Goal: Task Accomplishment & Management: Use online tool/utility

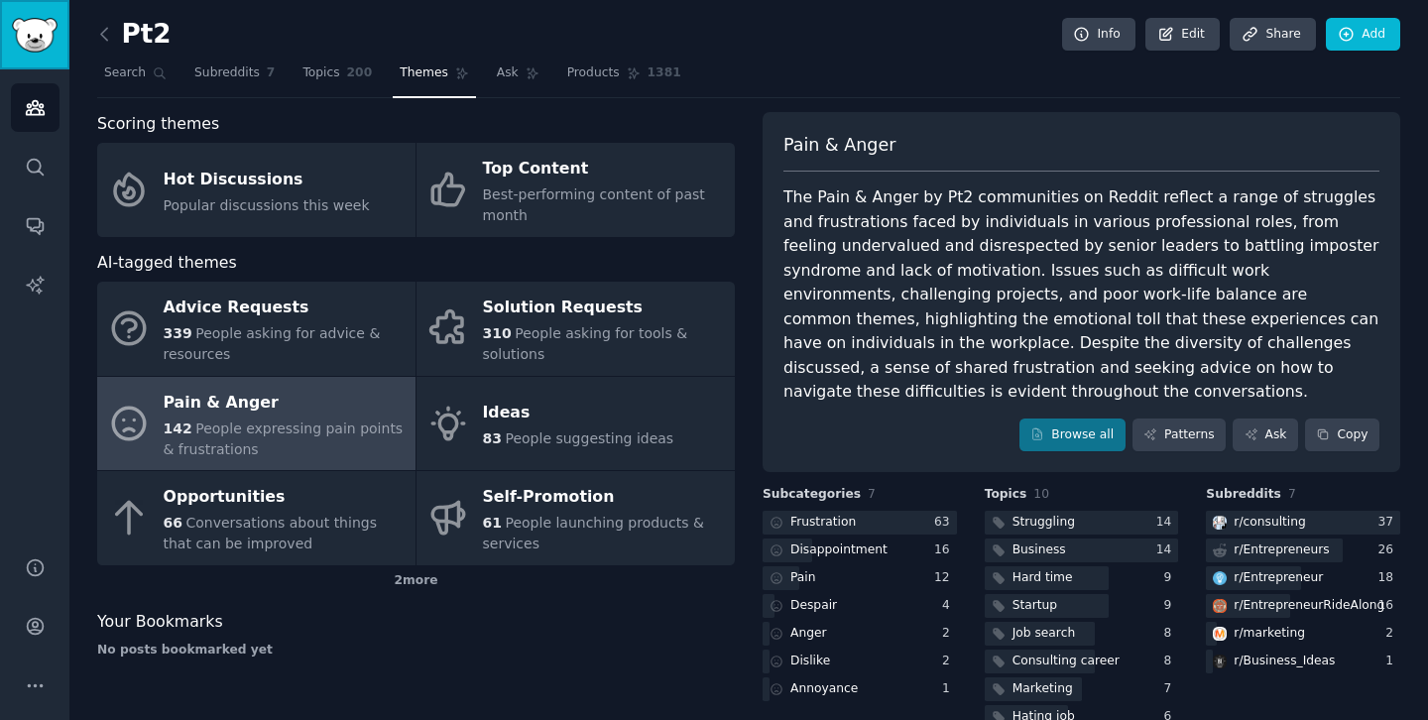
click at [51, 29] on img "Sidebar" at bounding box center [35, 35] width 46 height 35
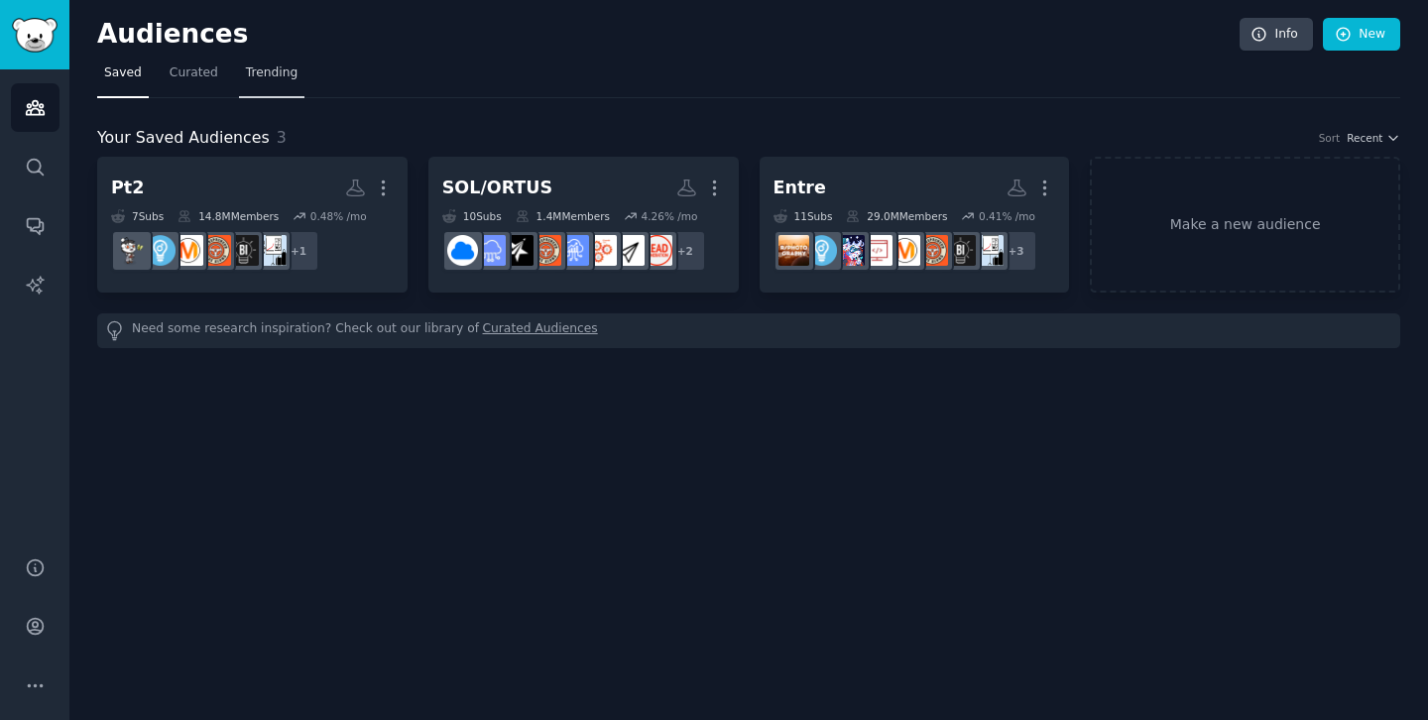
click at [279, 79] on span "Trending" at bounding box center [272, 73] width 52 height 18
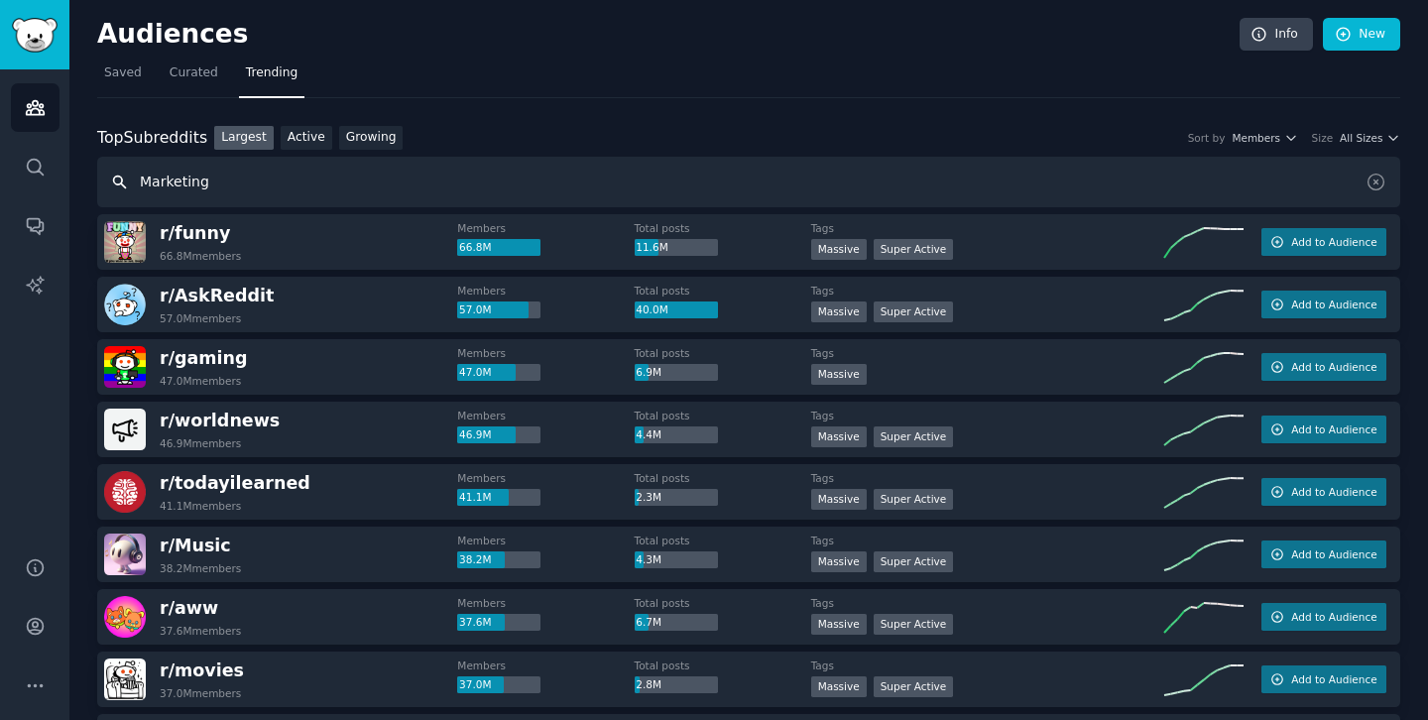
type input "Marketing"
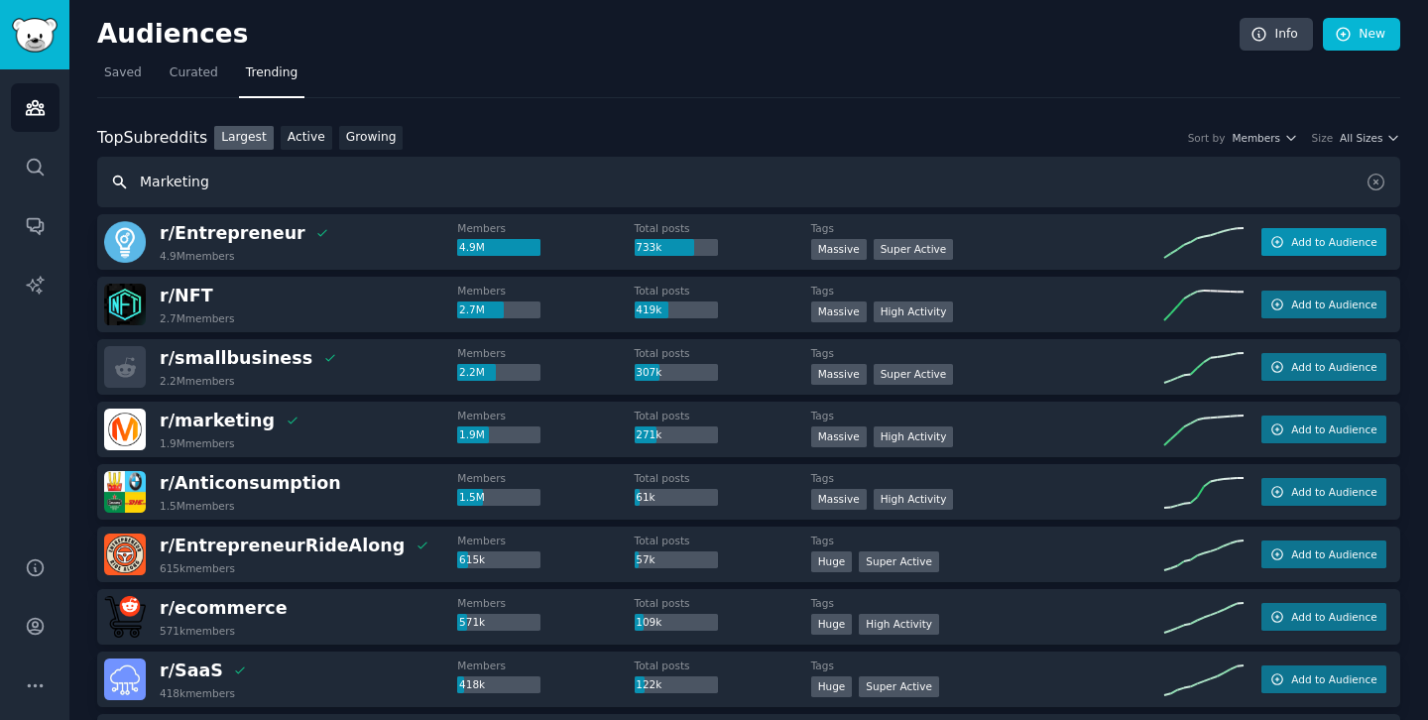
click at [1333, 238] on span "Add to Audience" at bounding box center [1334, 242] width 85 height 14
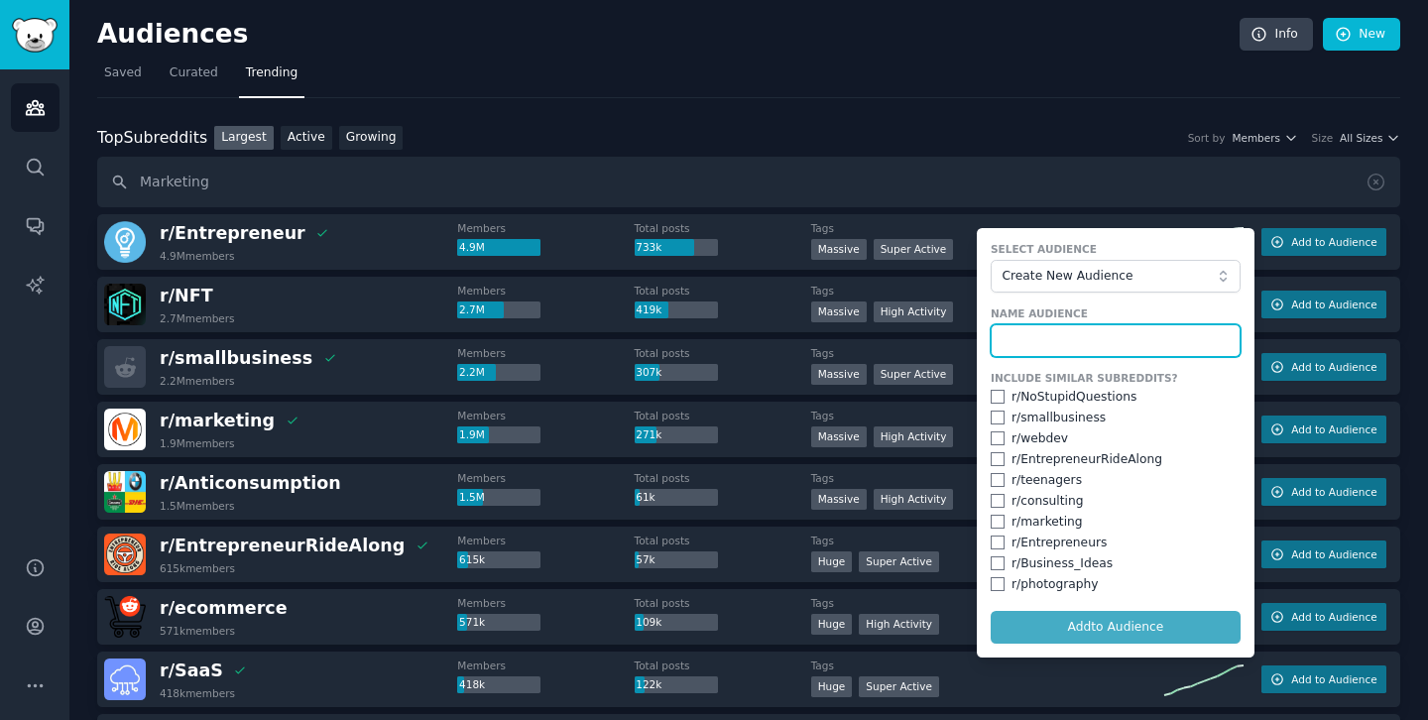
click at [1122, 338] on input "text" at bounding box center [1116, 341] width 250 height 34
click at [1094, 344] on input "Ortus Ideas for Content" at bounding box center [1116, 341] width 250 height 34
type input "Ortus Ideas for content"
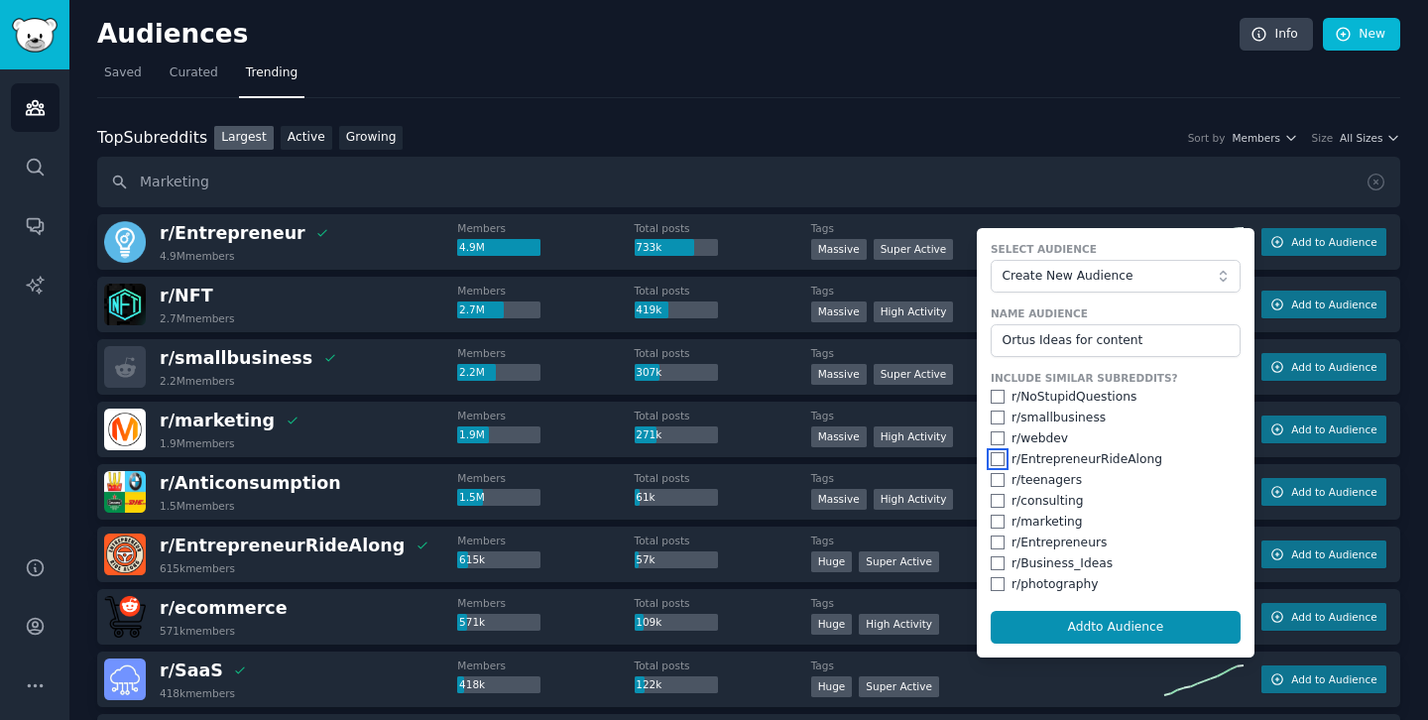
click at [991, 458] on input "checkbox" at bounding box center [998, 459] width 14 height 14
checkbox input "true"
click at [993, 499] on input "checkbox" at bounding box center [998, 501] width 14 height 14
checkbox input "true"
click at [992, 523] on input "checkbox" at bounding box center [998, 522] width 14 height 14
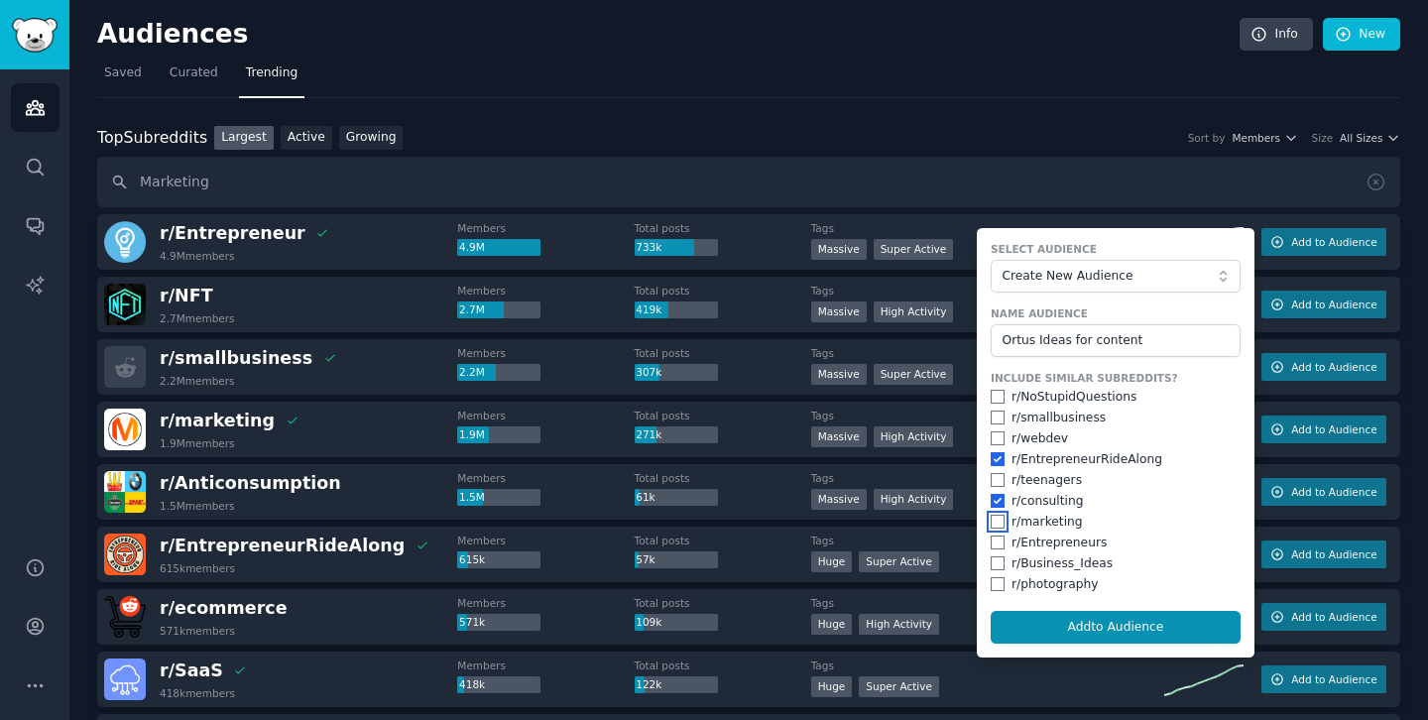
checkbox input "true"
click at [994, 554] on div "Include Similar Subreddits? r/ NoStupidQuestions r/ smallbusiness r/ webdev r/ …" at bounding box center [1116, 482] width 250 height 222
click at [993, 550] on div "r/ Entrepreneurs" at bounding box center [1116, 544] width 250 height 18
click at [993, 540] on input "checkbox" at bounding box center [998, 543] width 14 height 14
checkbox input "true"
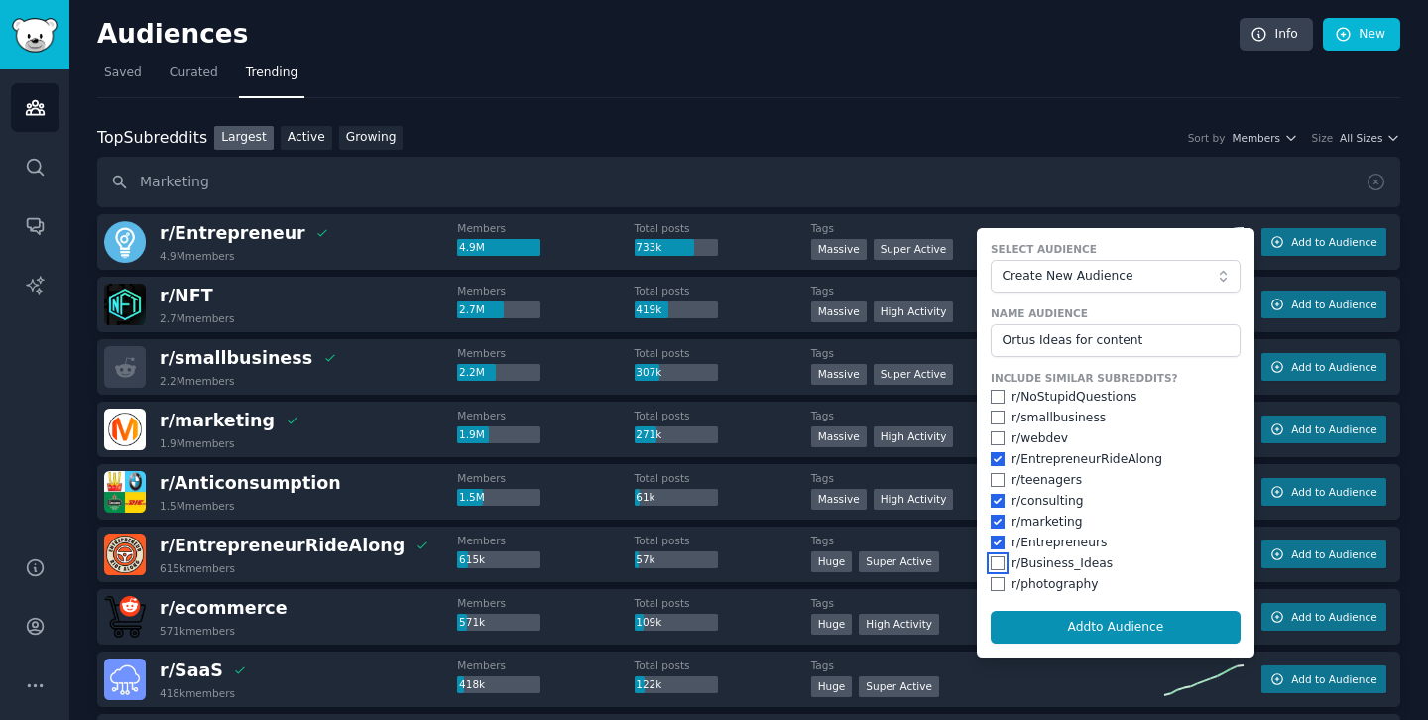
click at [993, 564] on input "checkbox" at bounding box center [998, 563] width 14 height 14
checkbox input "true"
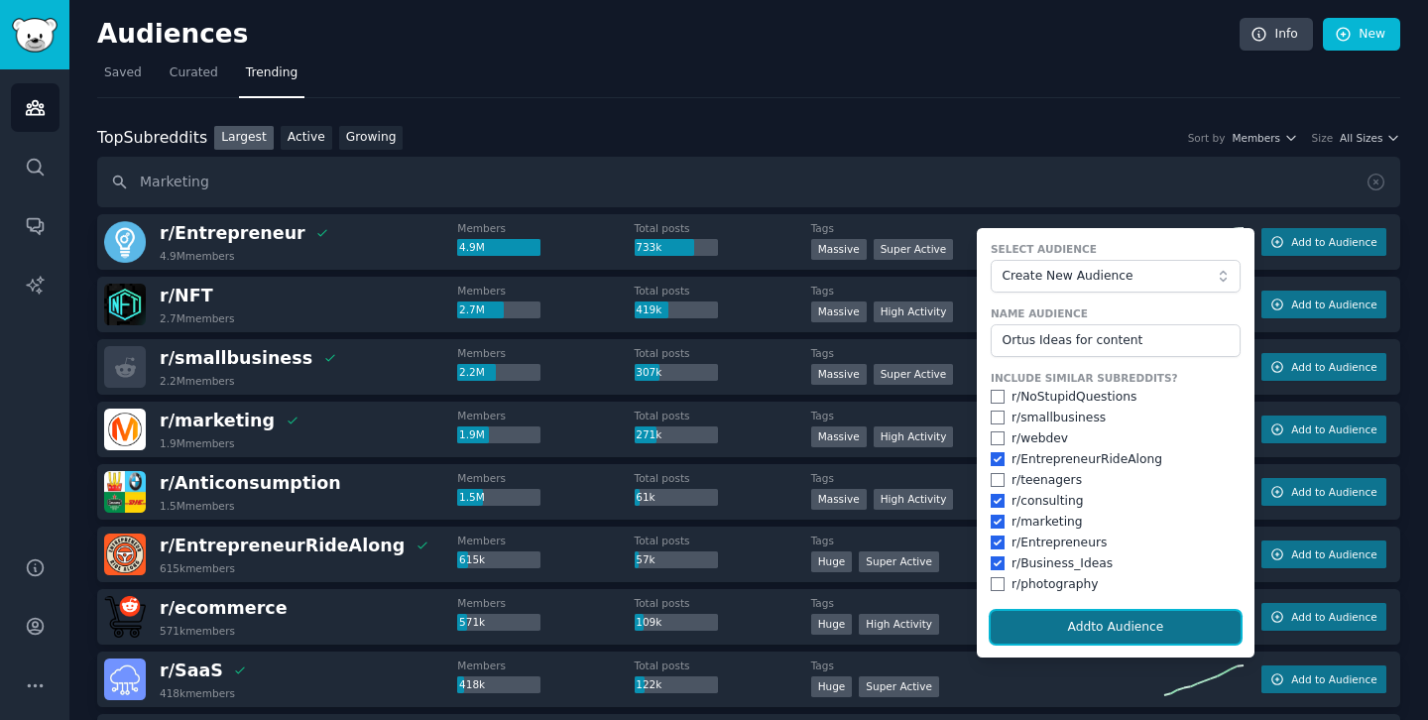
click at [1115, 627] on button "Add to Audience" at bounding box center [1116, 628] width 250 height 34
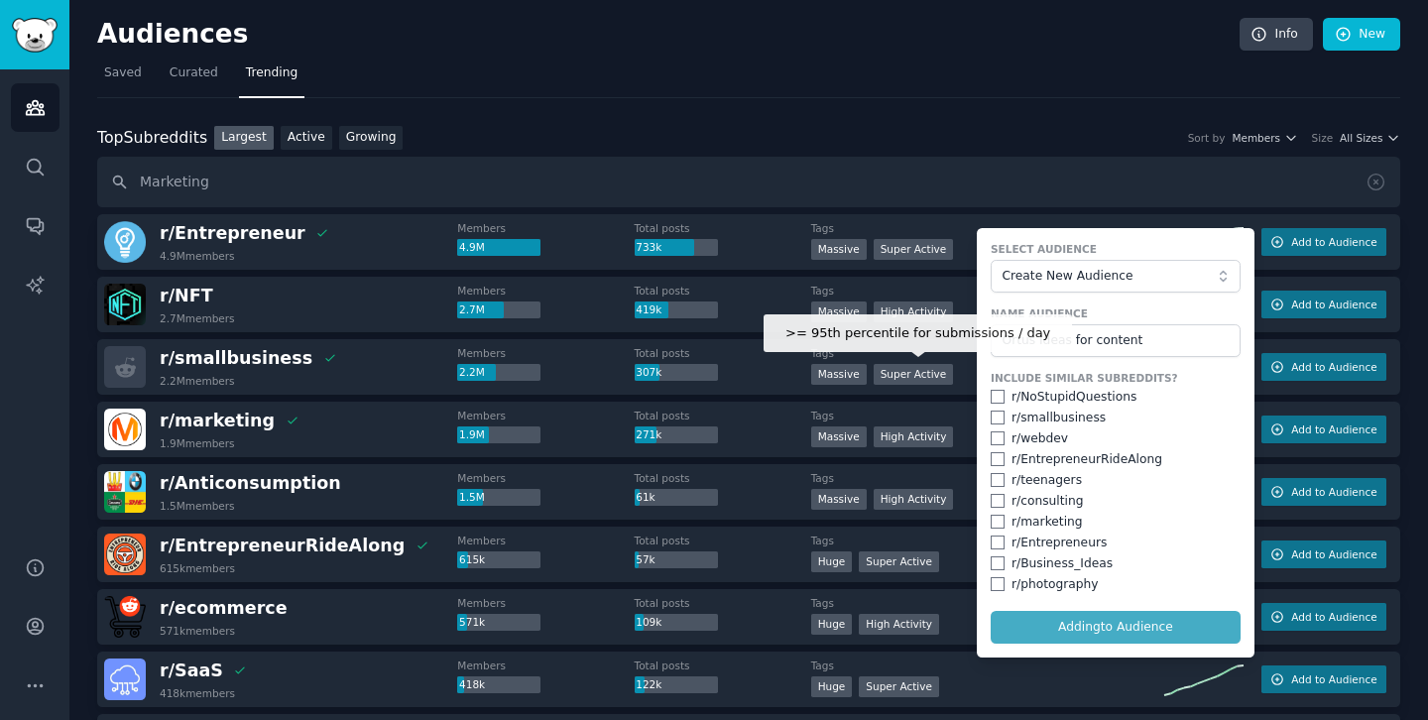
checkbox input "false"
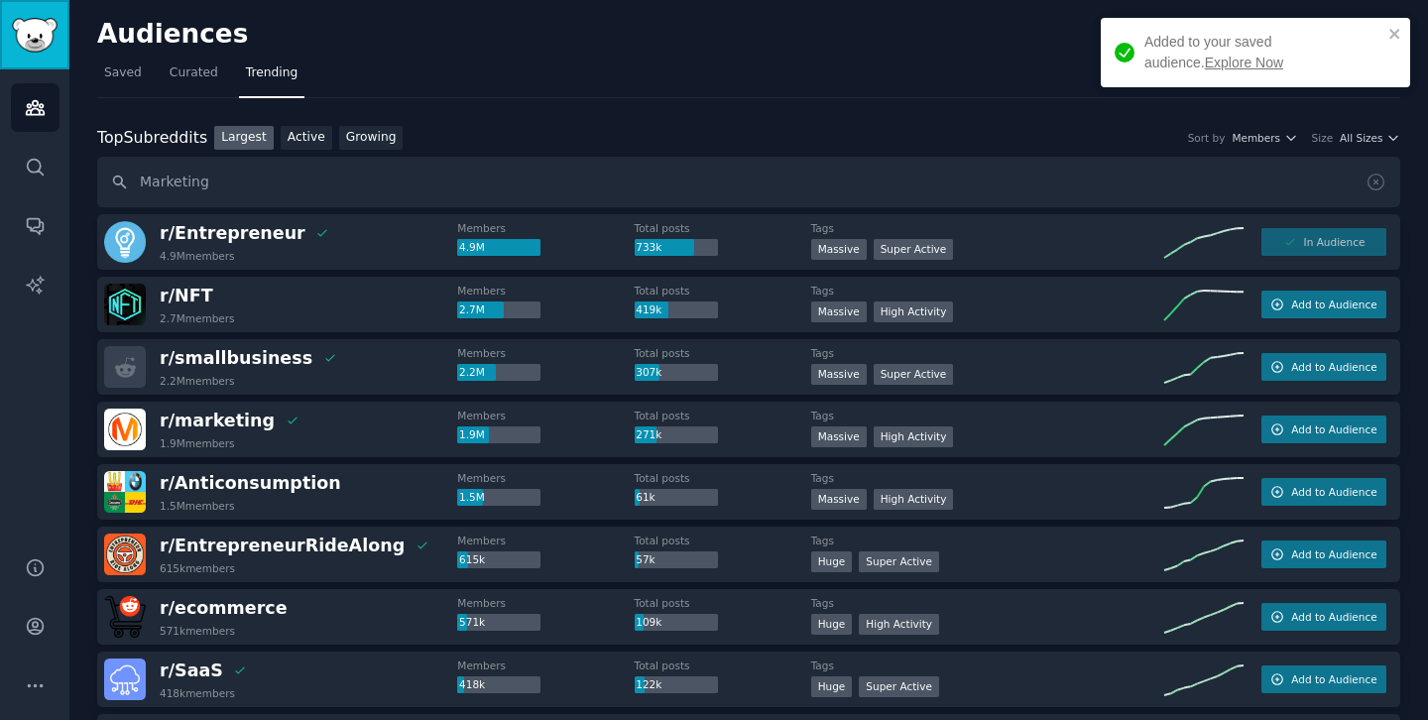
click at [49, 44] on img "Sidebar" at bounding box center [35, 35] width 46 height 35
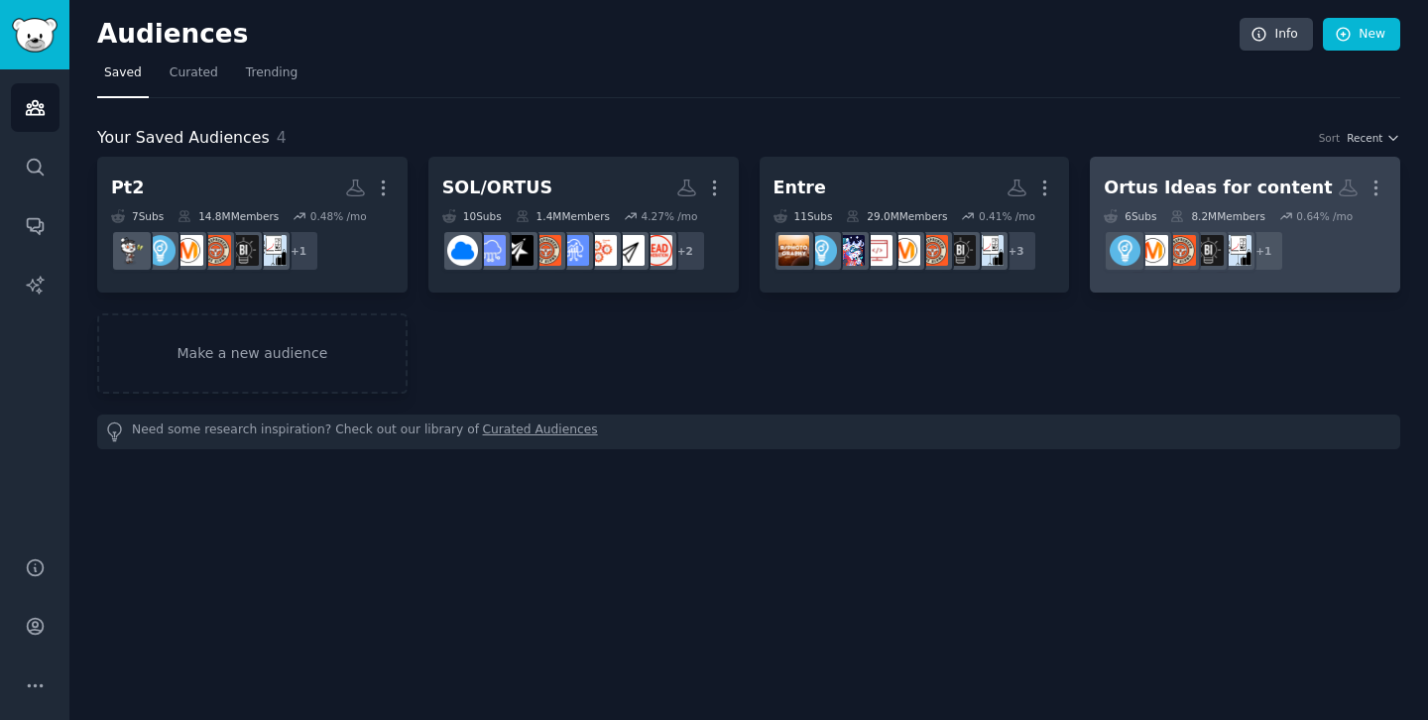
click at [1248, 187] on div "Ortus Ideas for content" at bounding box center [1218, 188] width 228 height 25
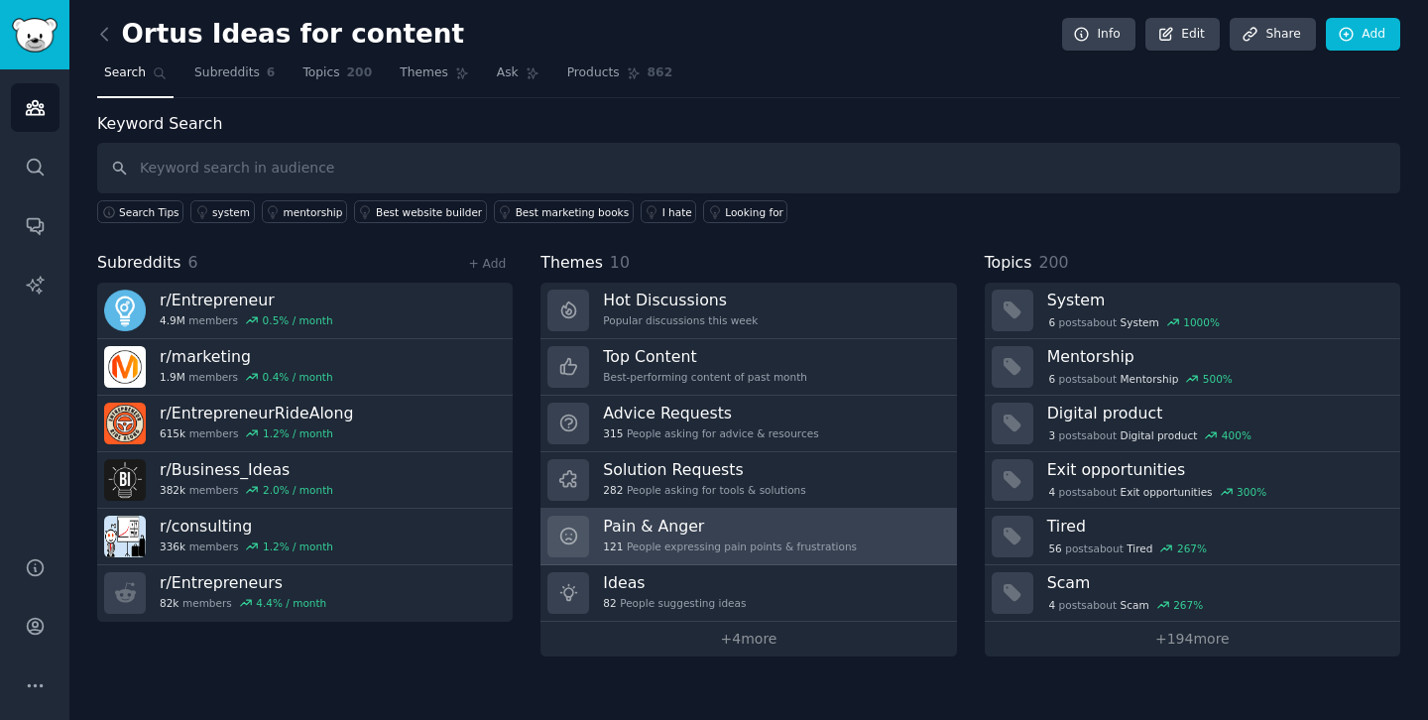
click at [664, 547] on div "121 People expressing pain points & frustrations" at bounding box center [730, 547] width 254 height 14
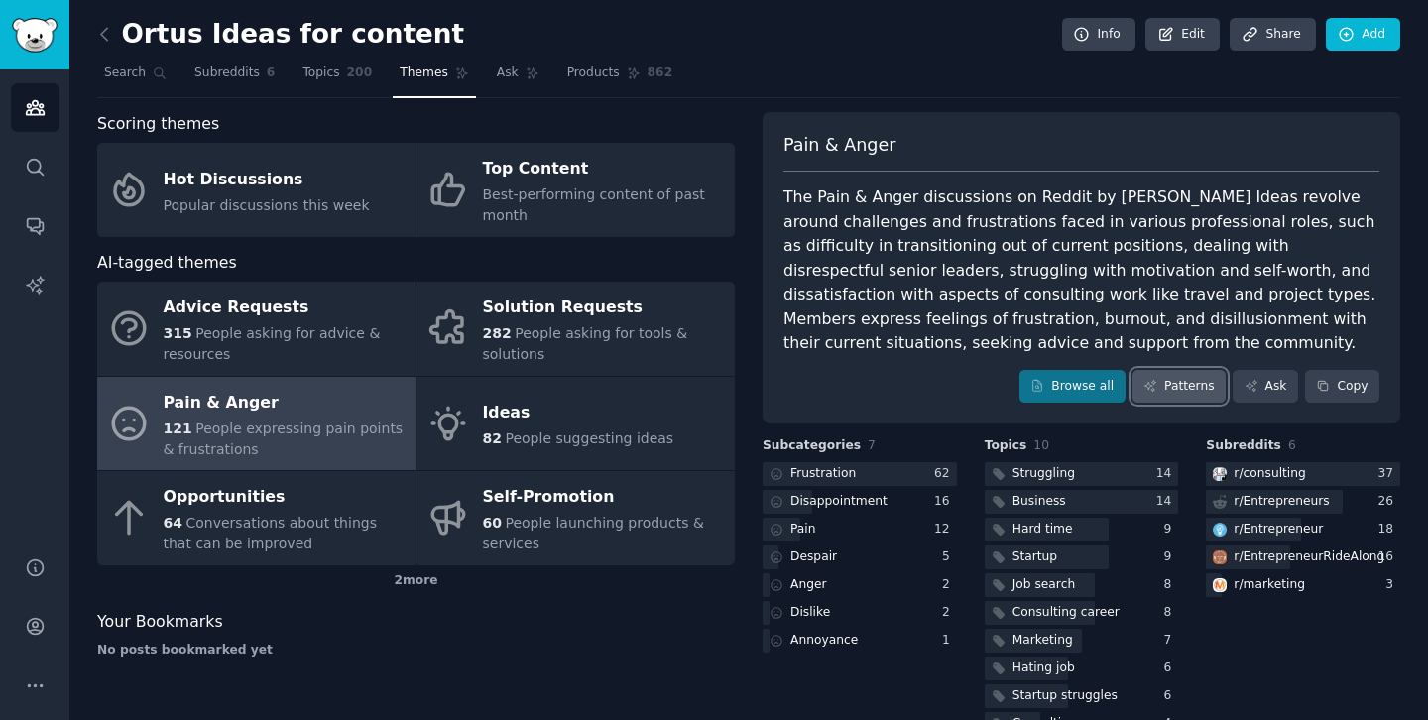
click at [1170, 387] on link "Patterns" at bounding box center [1179, 387] width 93 height 34
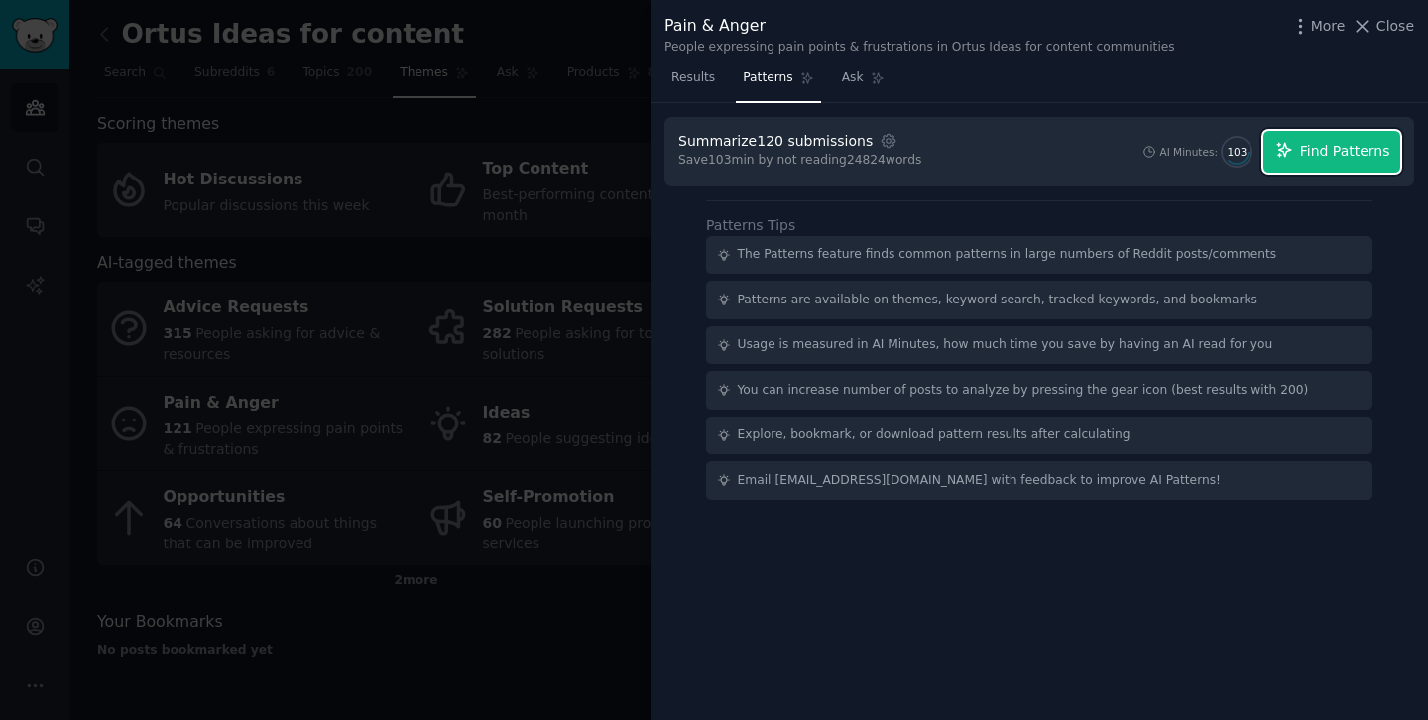
click at [1349, 159] on span "Find Patterns" at bounding box center [1345, 151] width 90 height 21
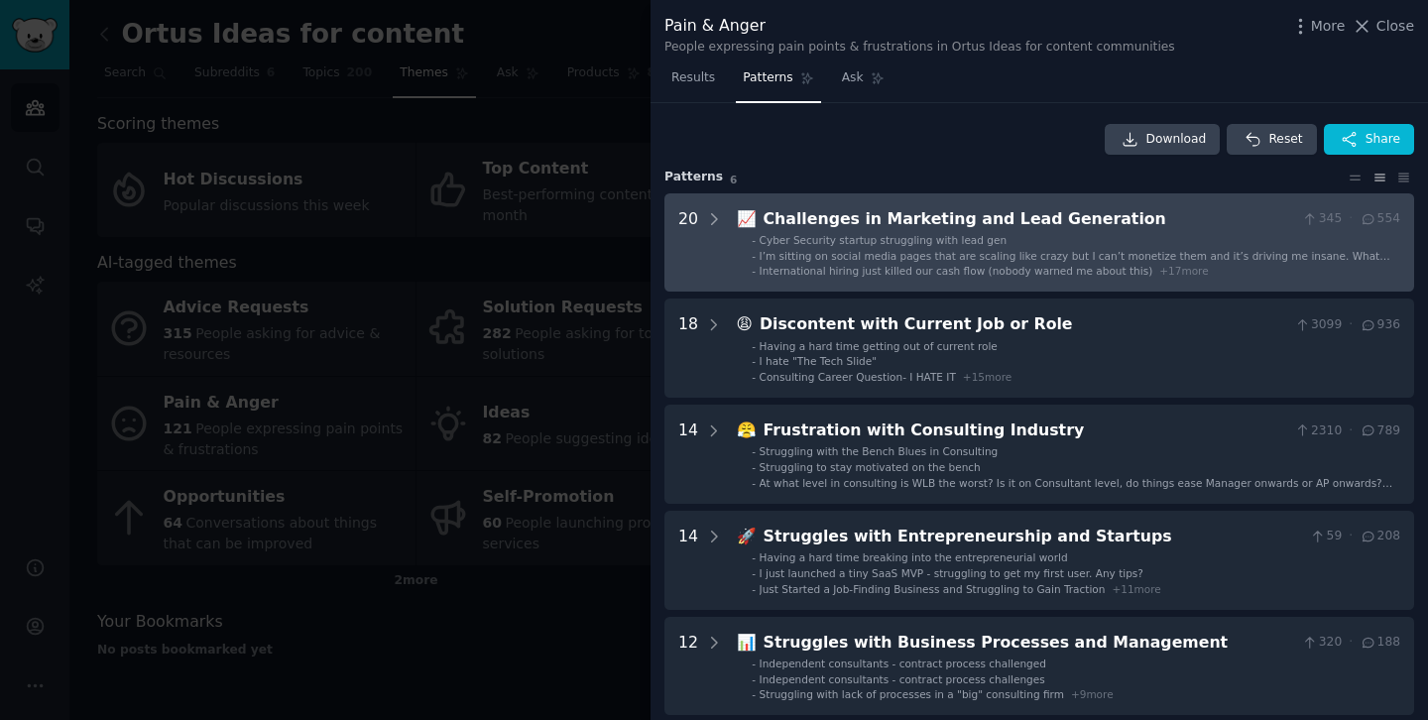
click at [874, 217] on div "Challenges in Marketing and Lead Generation" at bounding box center [1030, 219] width 532 height 25
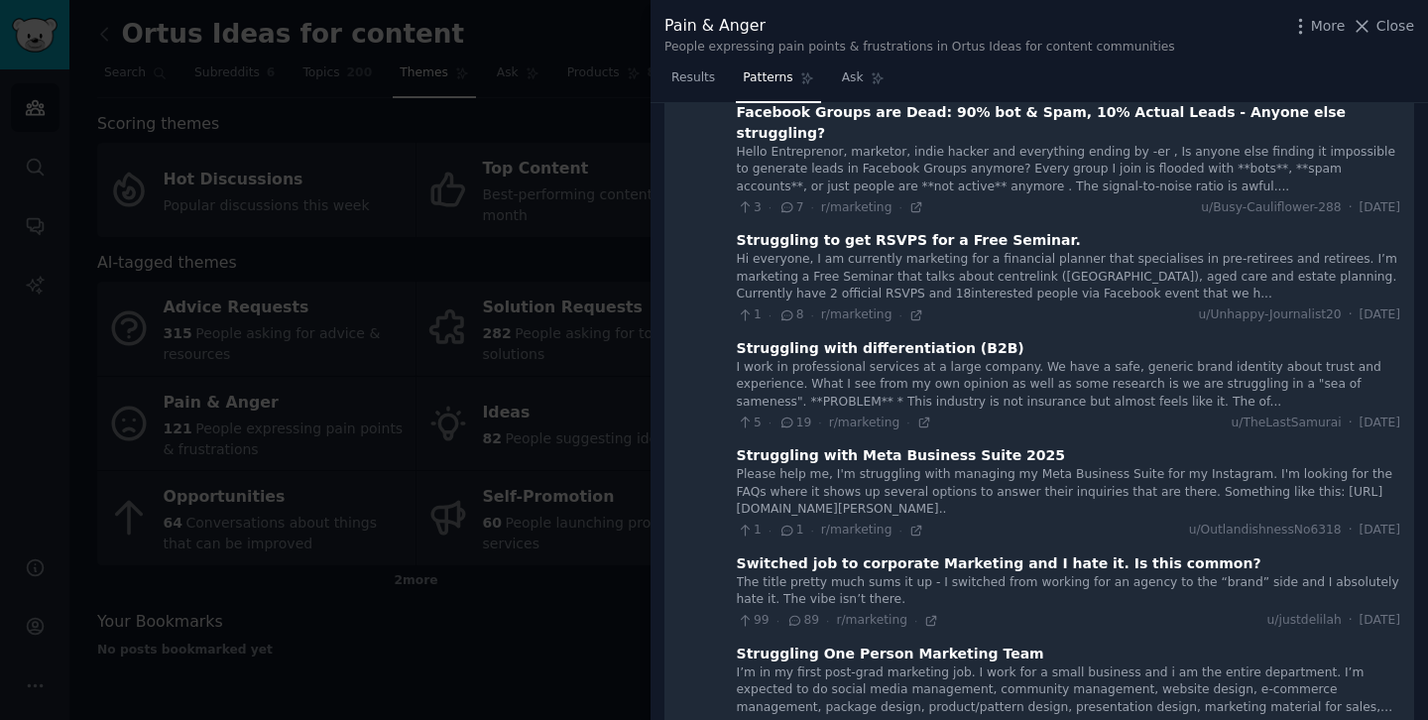
scroll to position [1368, 0]
click at [792, 232] on div "Struggling to get RSVPS for a Free Seminar." at bounding box center [909, 242] width 344 height 21
click at [910, 310] on icon at bounding box center [917, 317] width 14 height 14
click at [1386, 22] on span "Close" at bounding box center [1396, 26] width 38 height 21
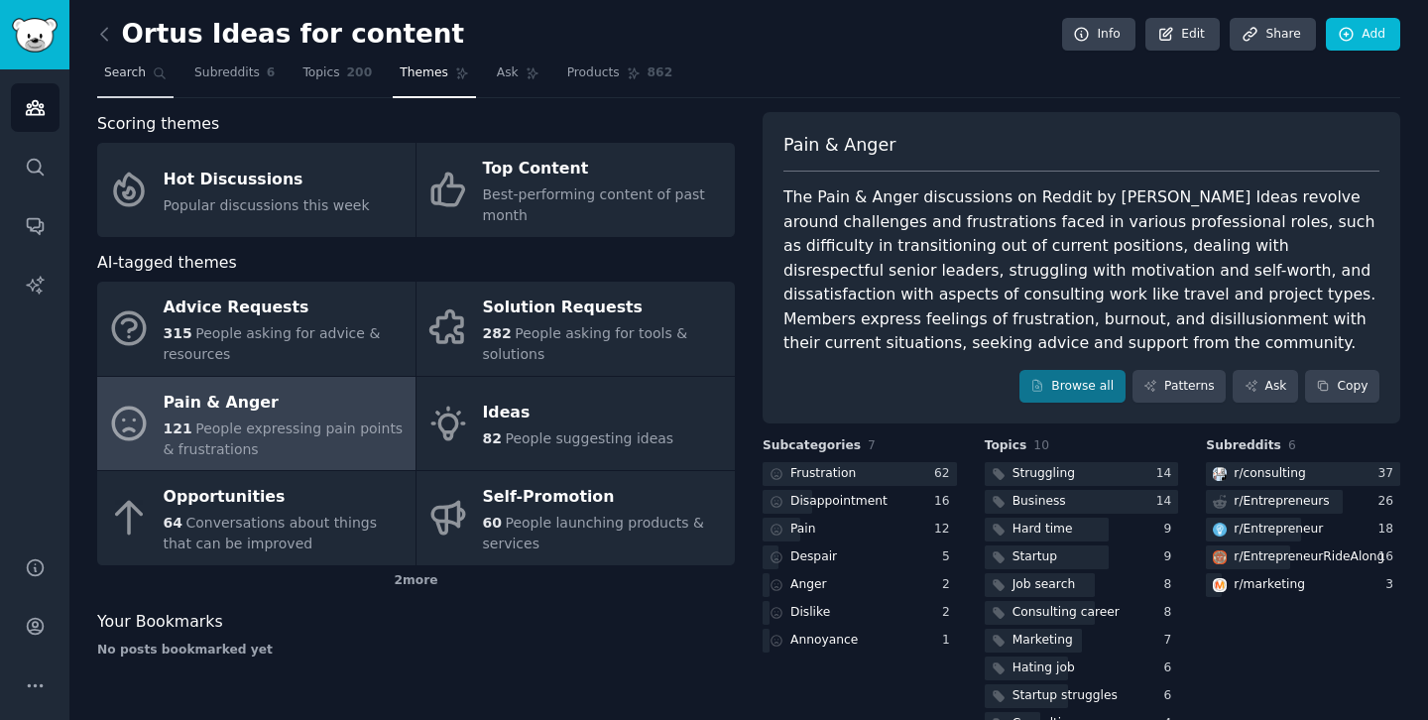
click at [126, 72] on span "Search" at bounding box center [125, 73] width 42 height 18
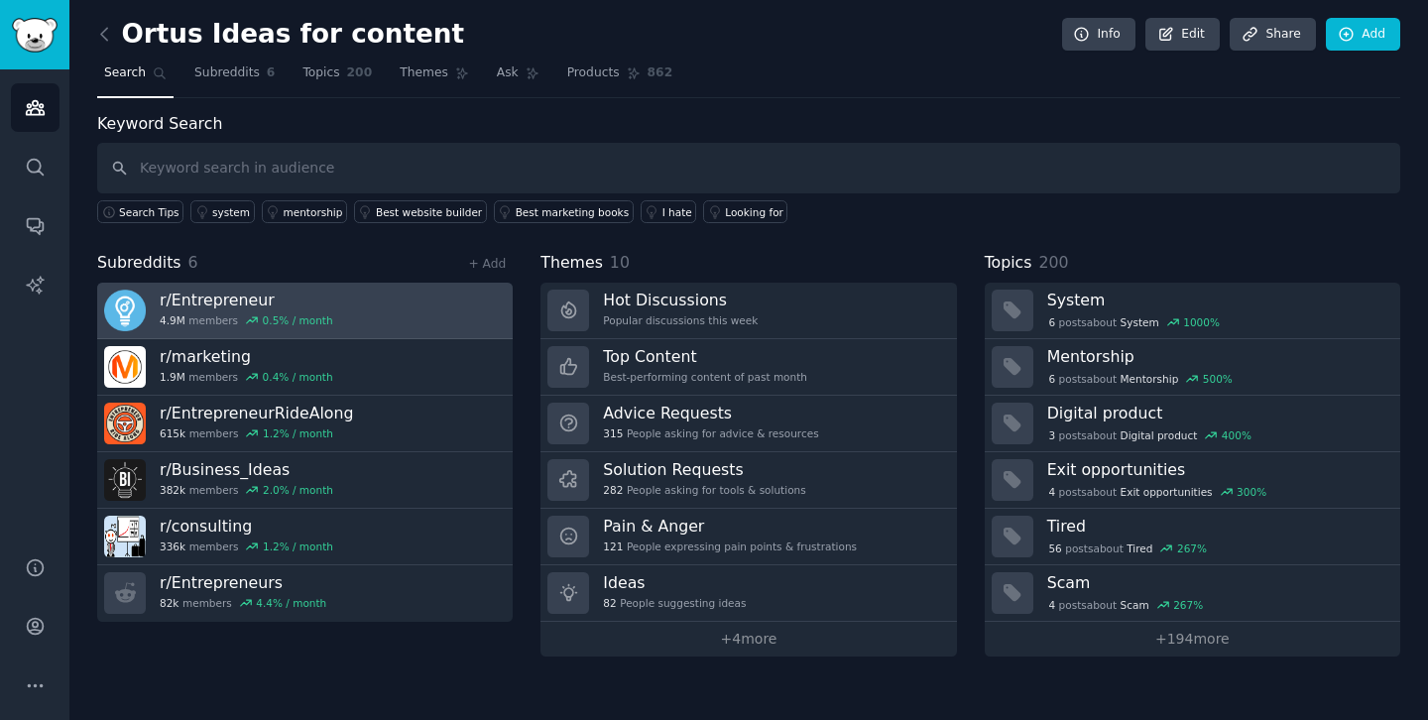
click at [215, 305] on h3 "r/ Entrepreneur" at bounding box center [247, 300] width 174 height 21
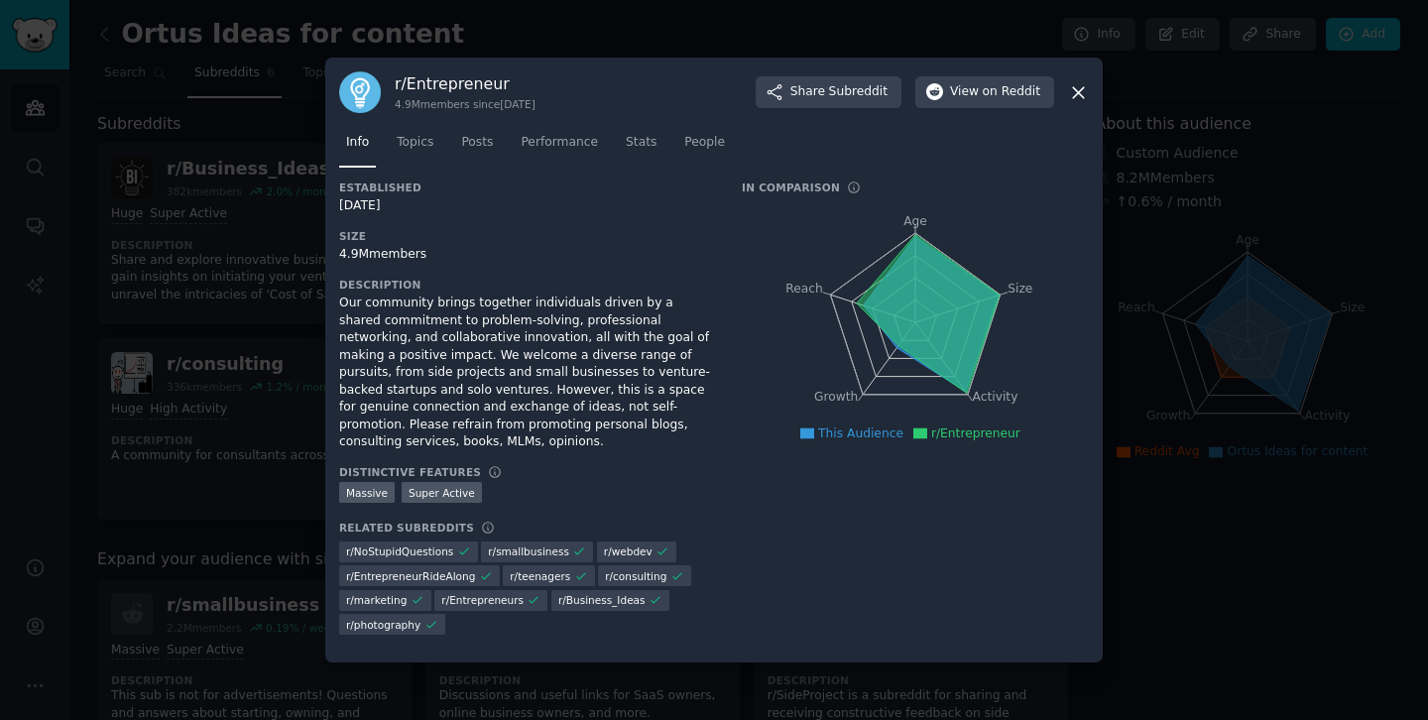
click at [1076, 86] on icon at bounding box center [1078, 92] width 21 height 21
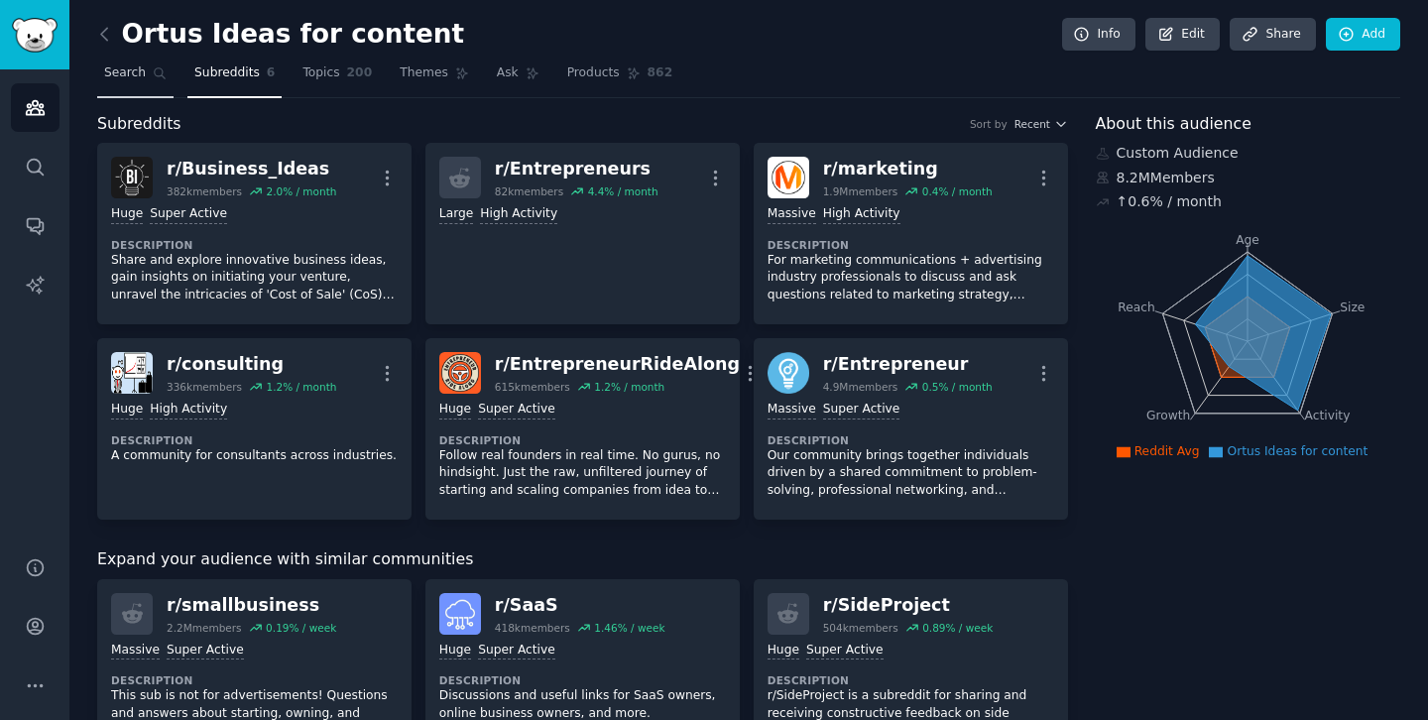
click at [120, 67] on span "Search" at bounding box center [125, 73] width 42 height 18
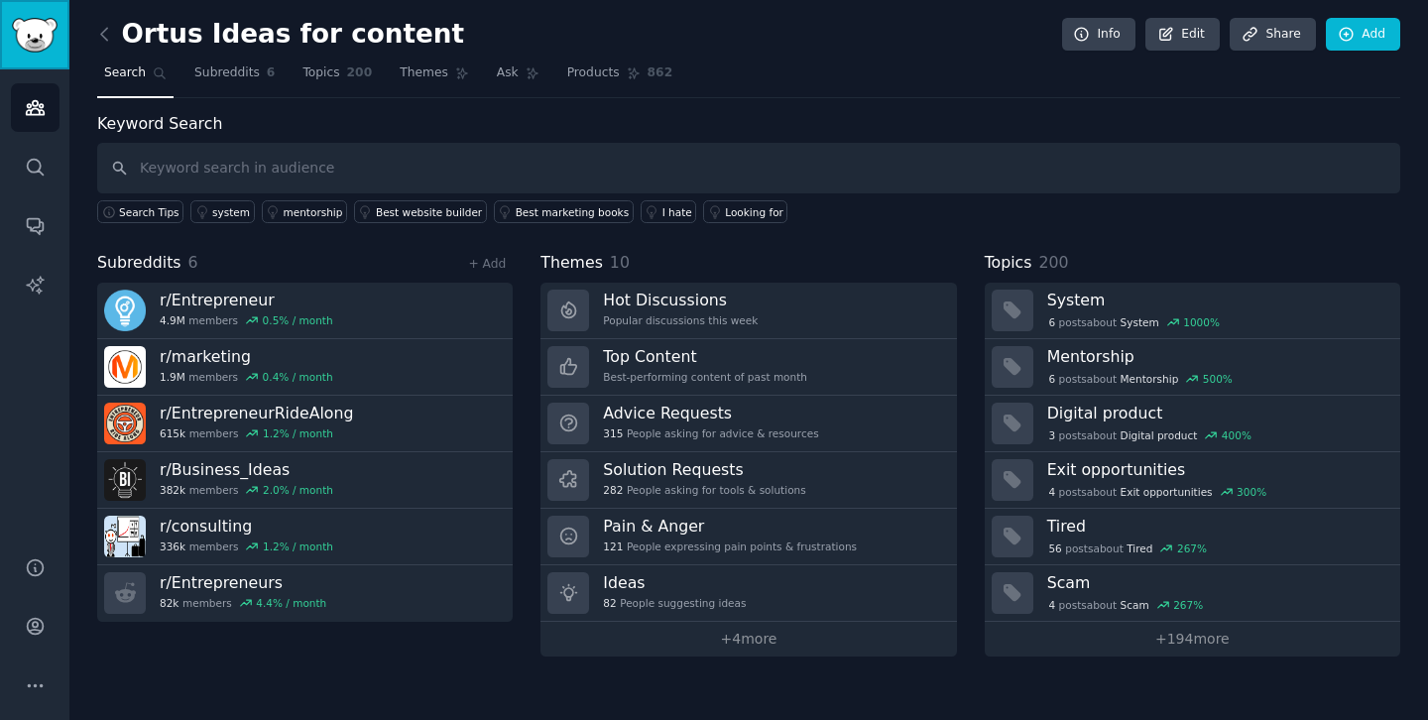
click at [45, 46] on img "Sidebar" at bounding box center [35, 35] width 46 height 35
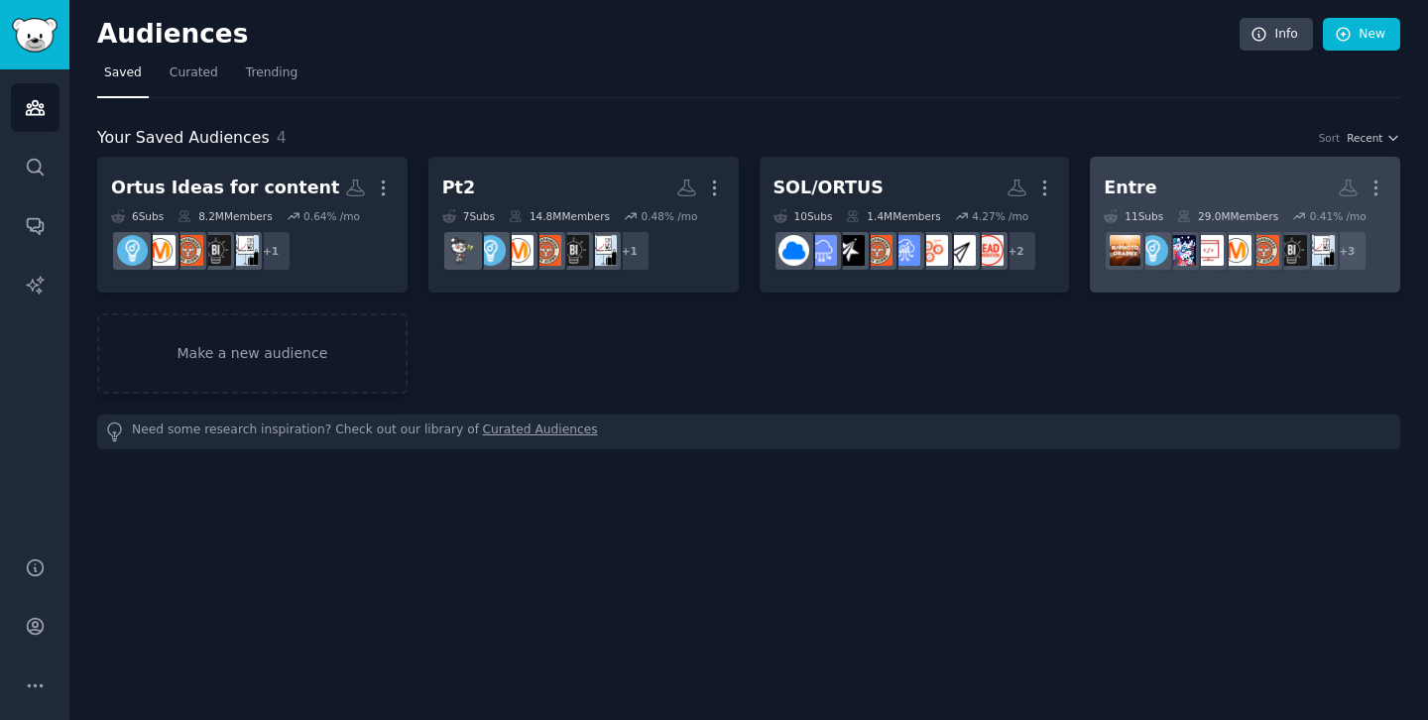
click at [1180, 174] on h2 "Entre More" at bounding box center [1245, 188] width 283 height 35
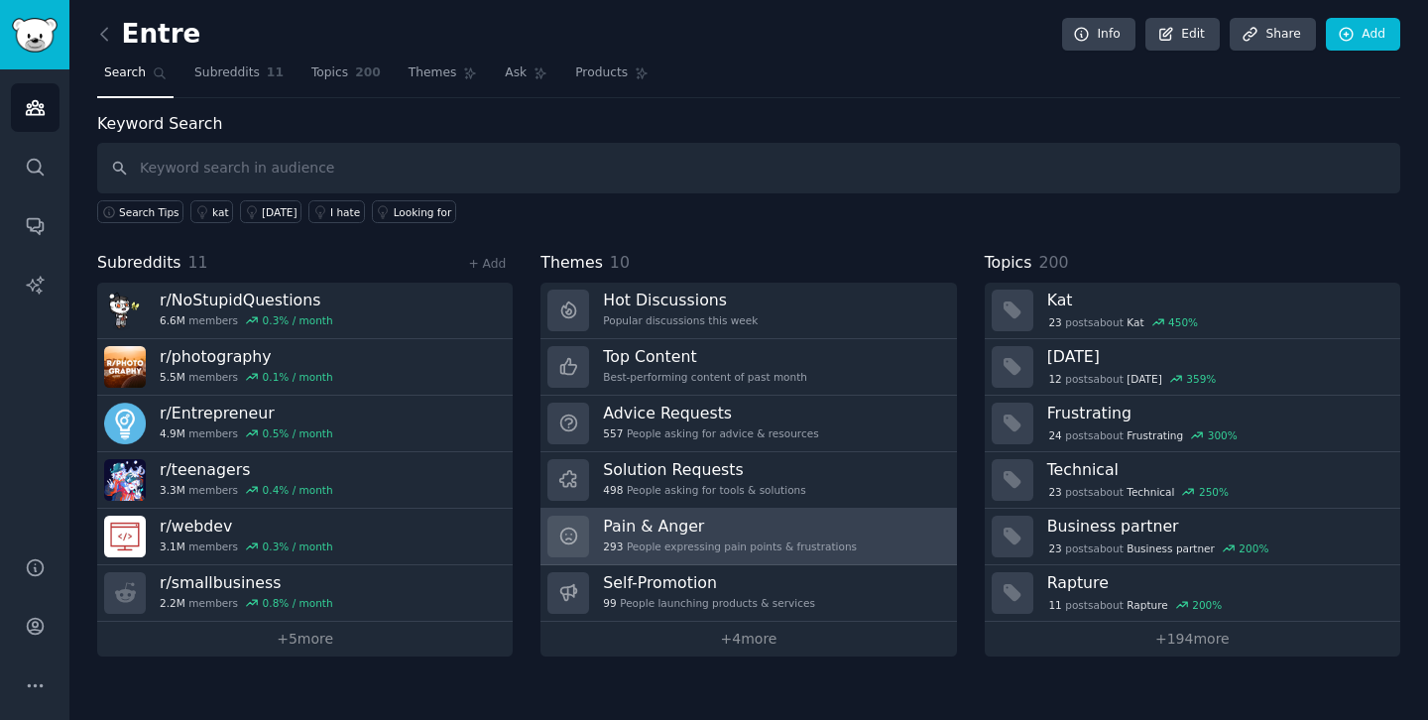
click at [625, 529] on h3 "Pain & Anger" at bounding box center [730, 526] width 254 height 21
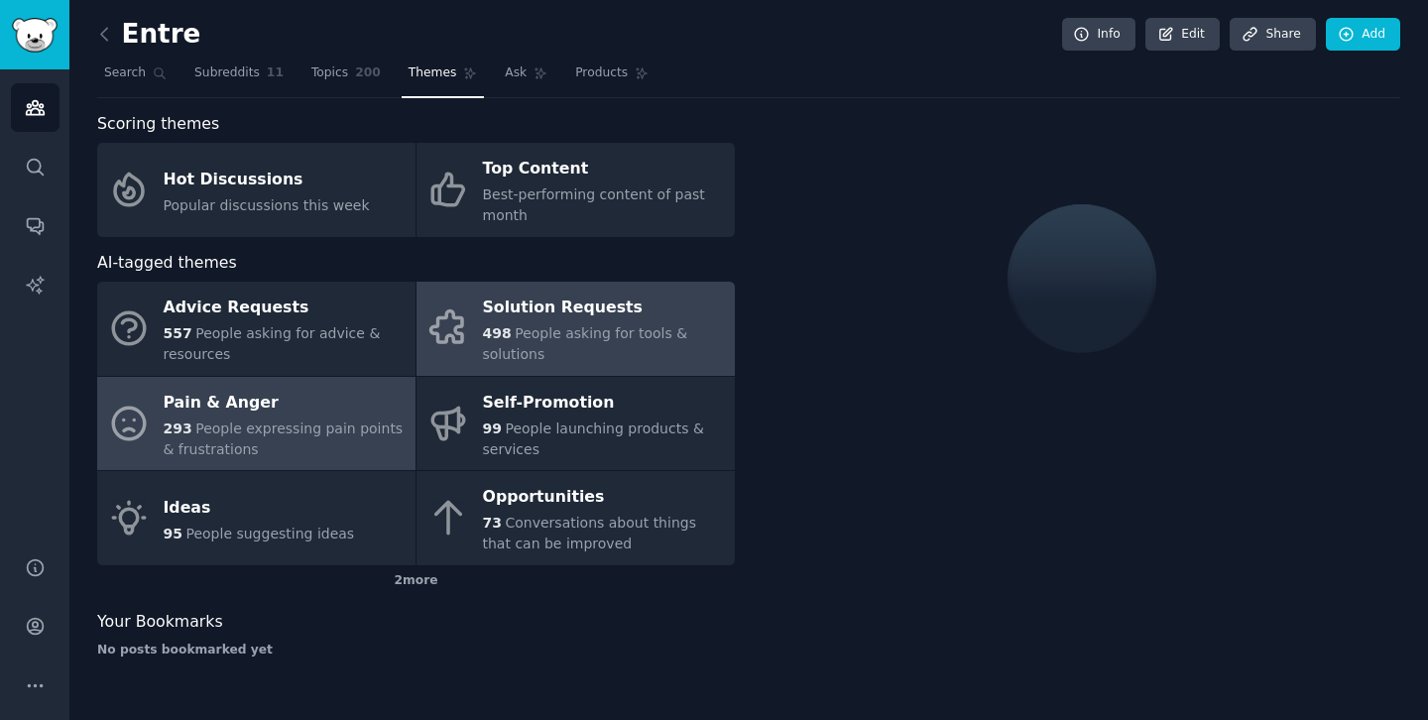
click at [508, 314] on div "Solution Requests" at bounding box center [604, 309] width 242 height 32
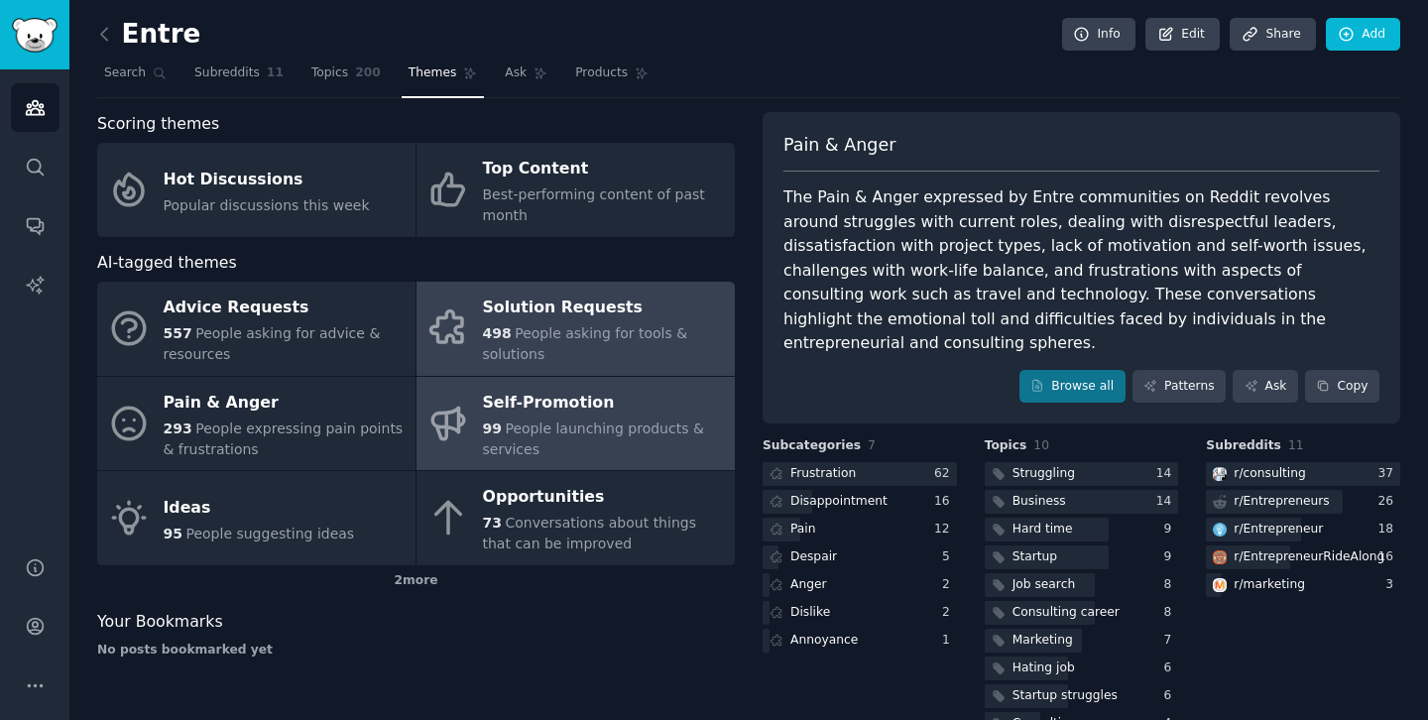
click at [534, 400] on div "Self-Promotion" at bounding box center [604, 403] width 242 height 32
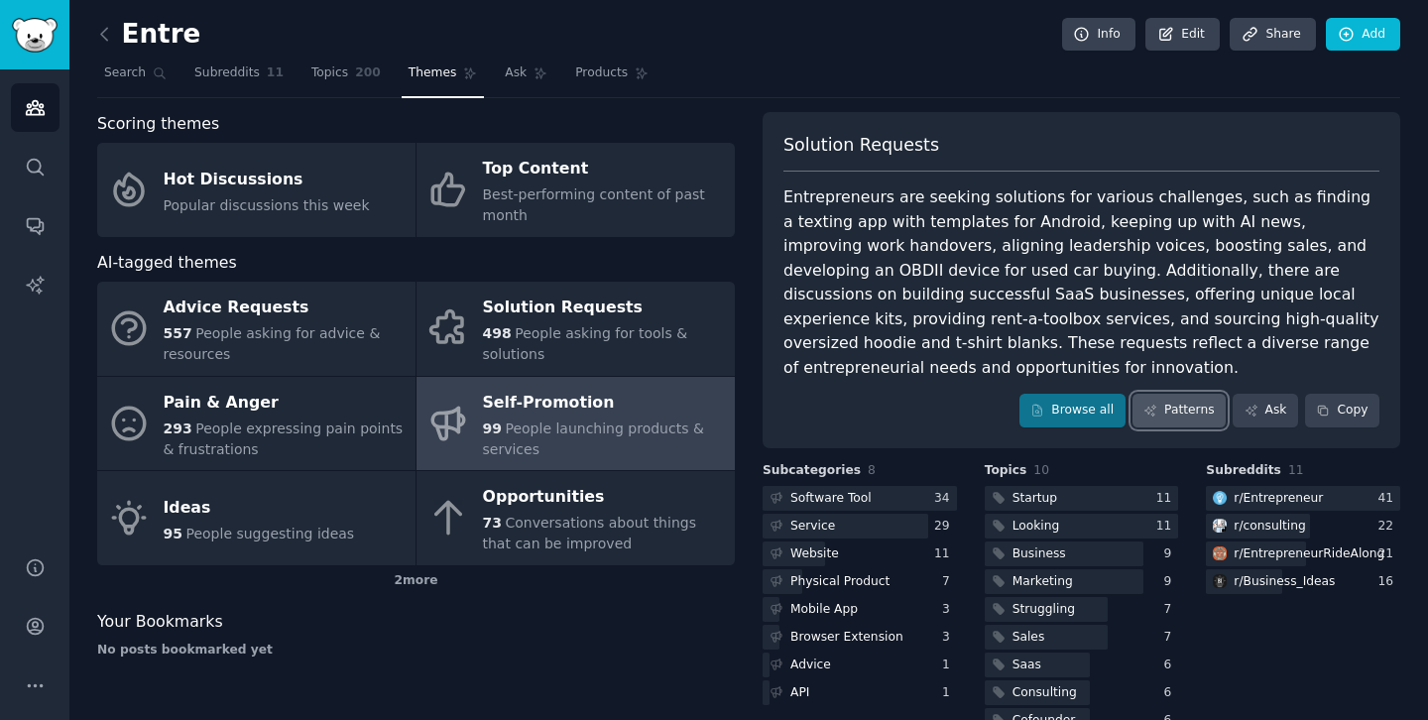
click at [1163, 416] on link "Patterns" at bounding box center [1179, 411] width 93 height 34
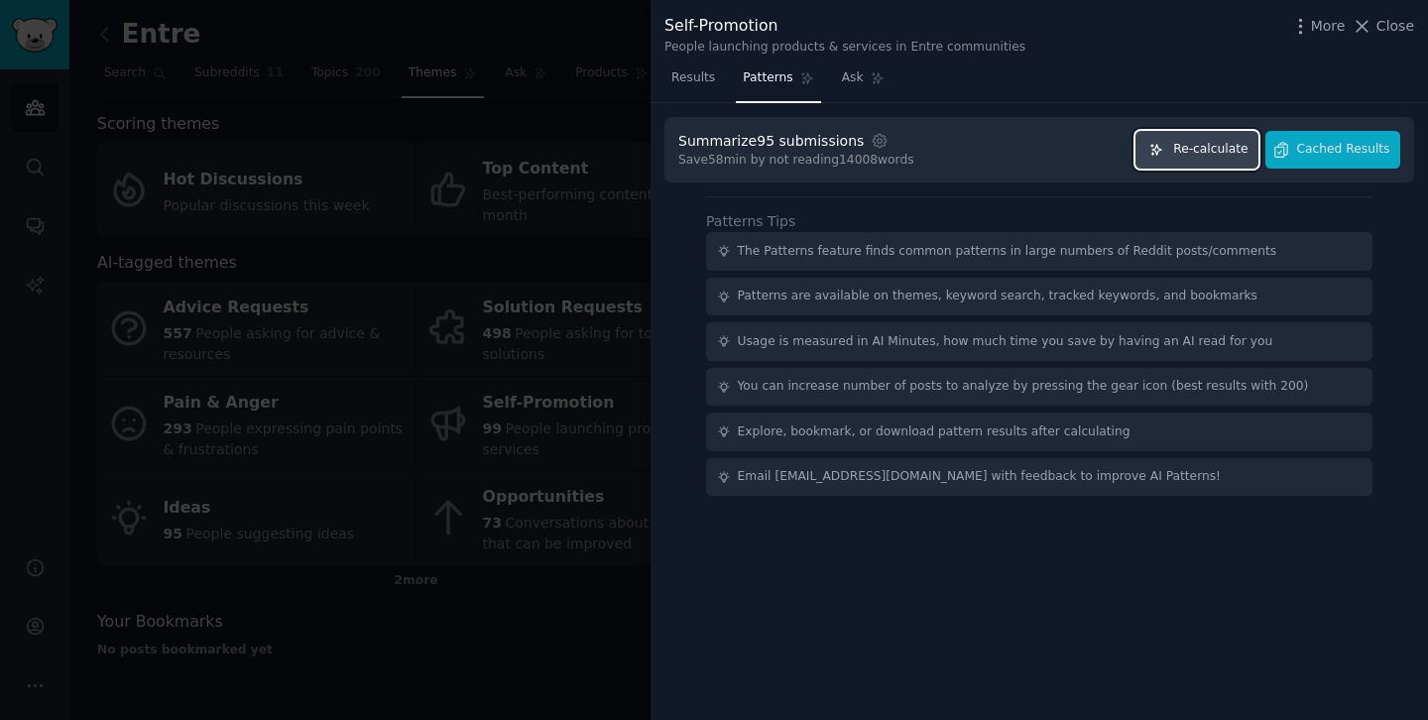
click at [1220, 148] on span "Re-calculate" at bounding box center [1210, 150] width 74 height 18
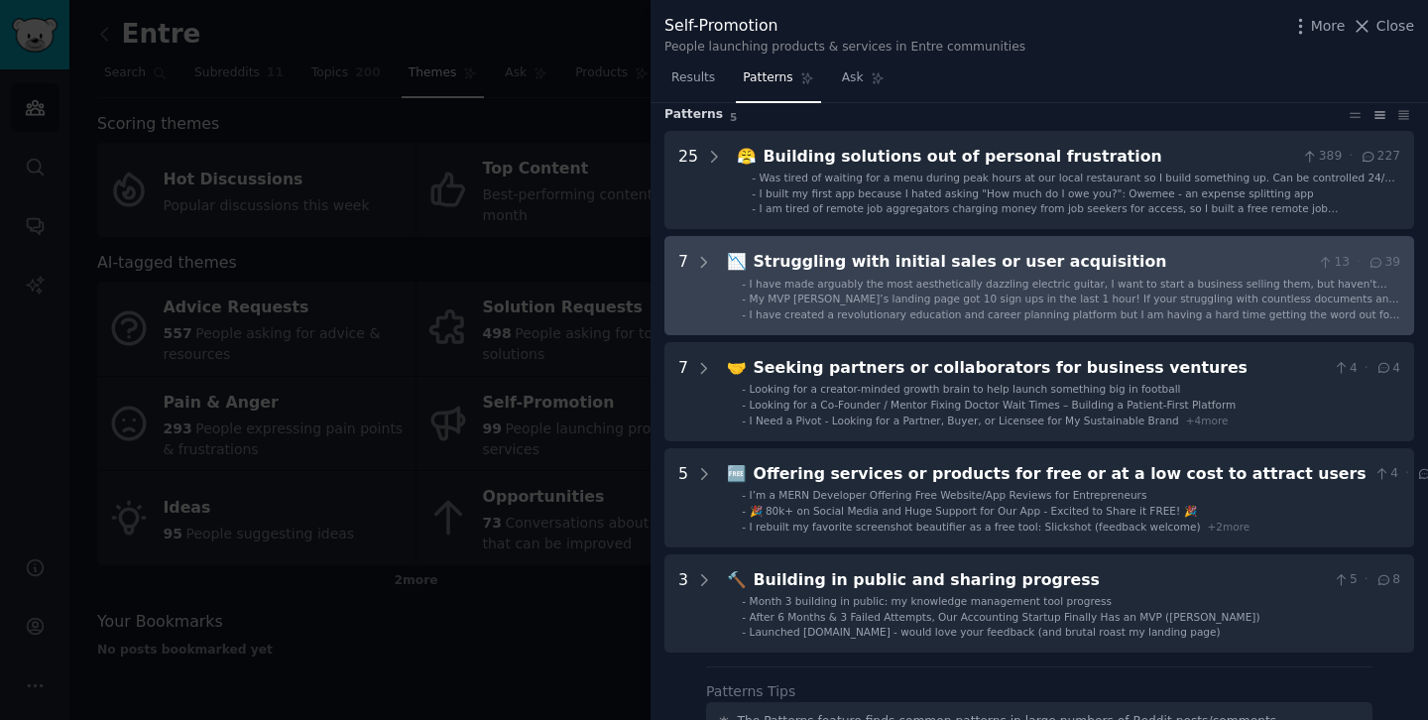
scroll to position [87, 0]
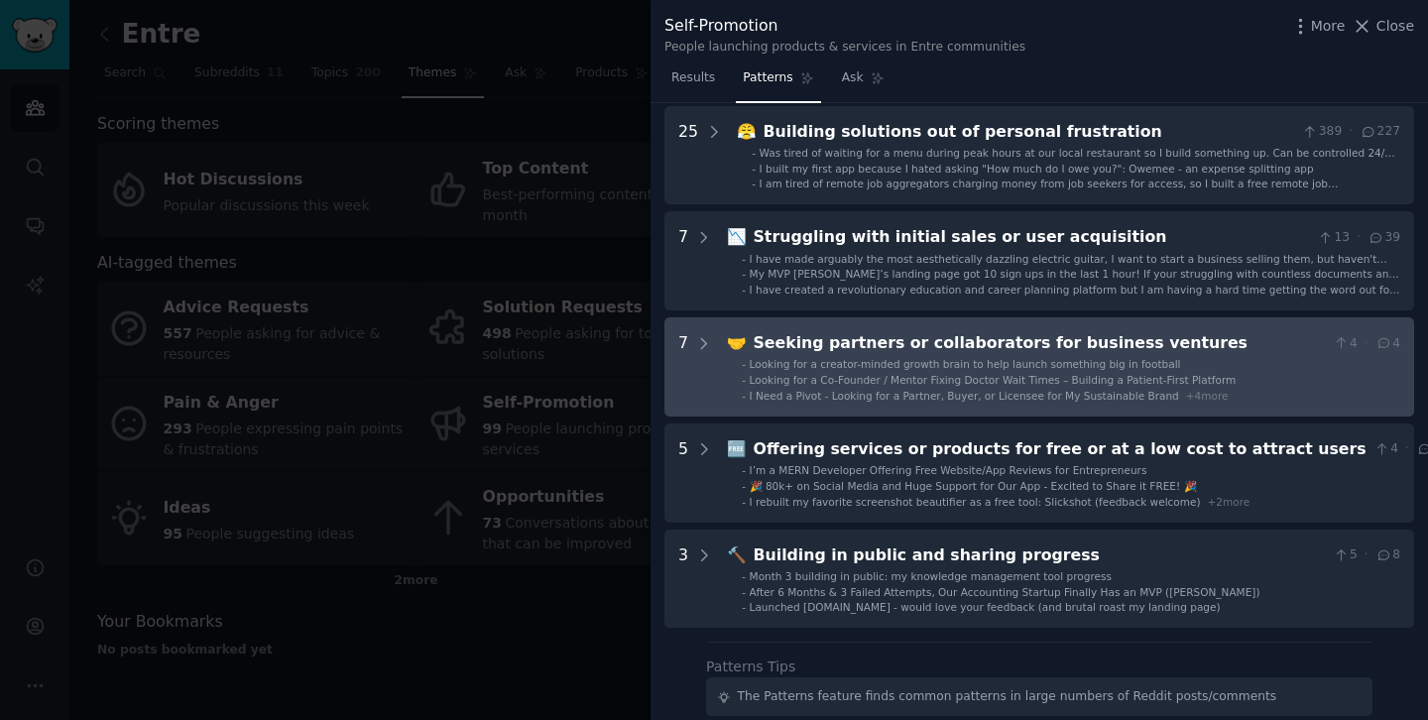
click at [864, 345] on div "Seeking partners or collaborators for business ventures" at bounding box center [1040, 343] width 572 height 25
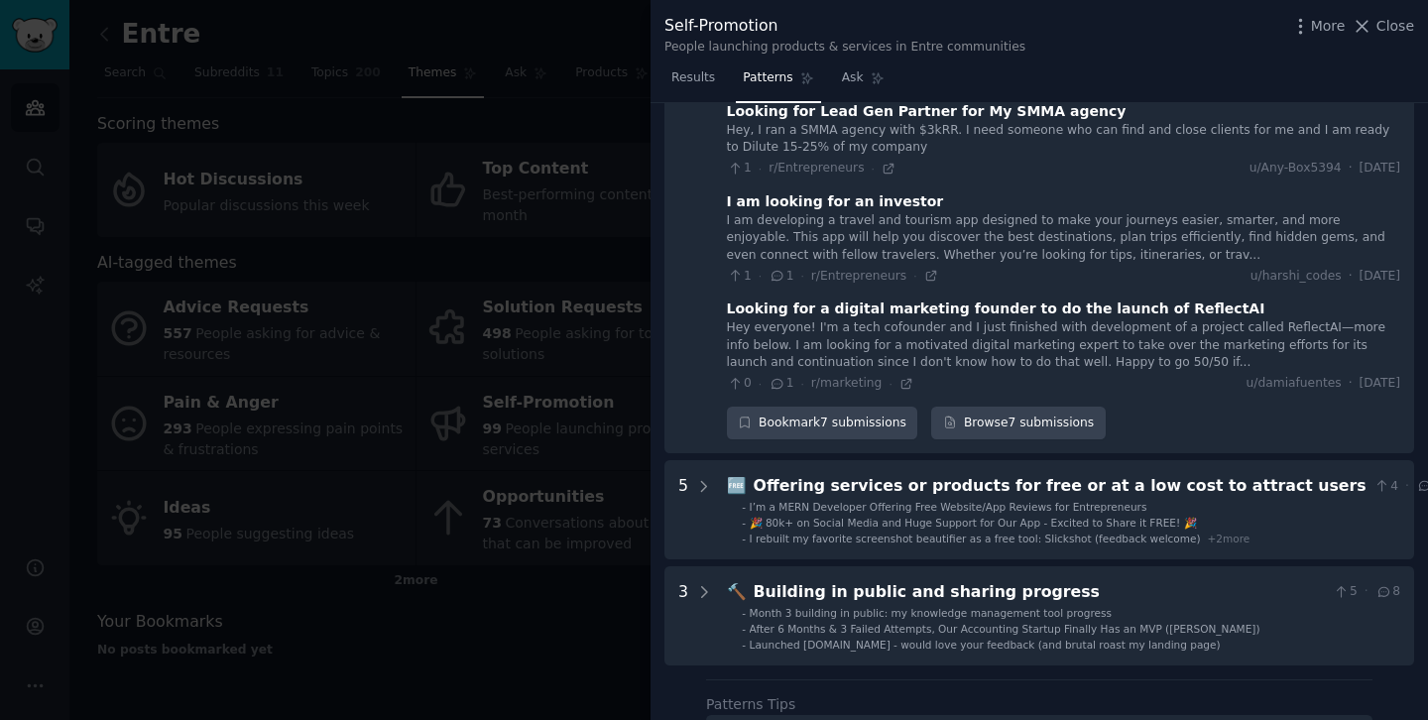
scroll to position [810, 0]
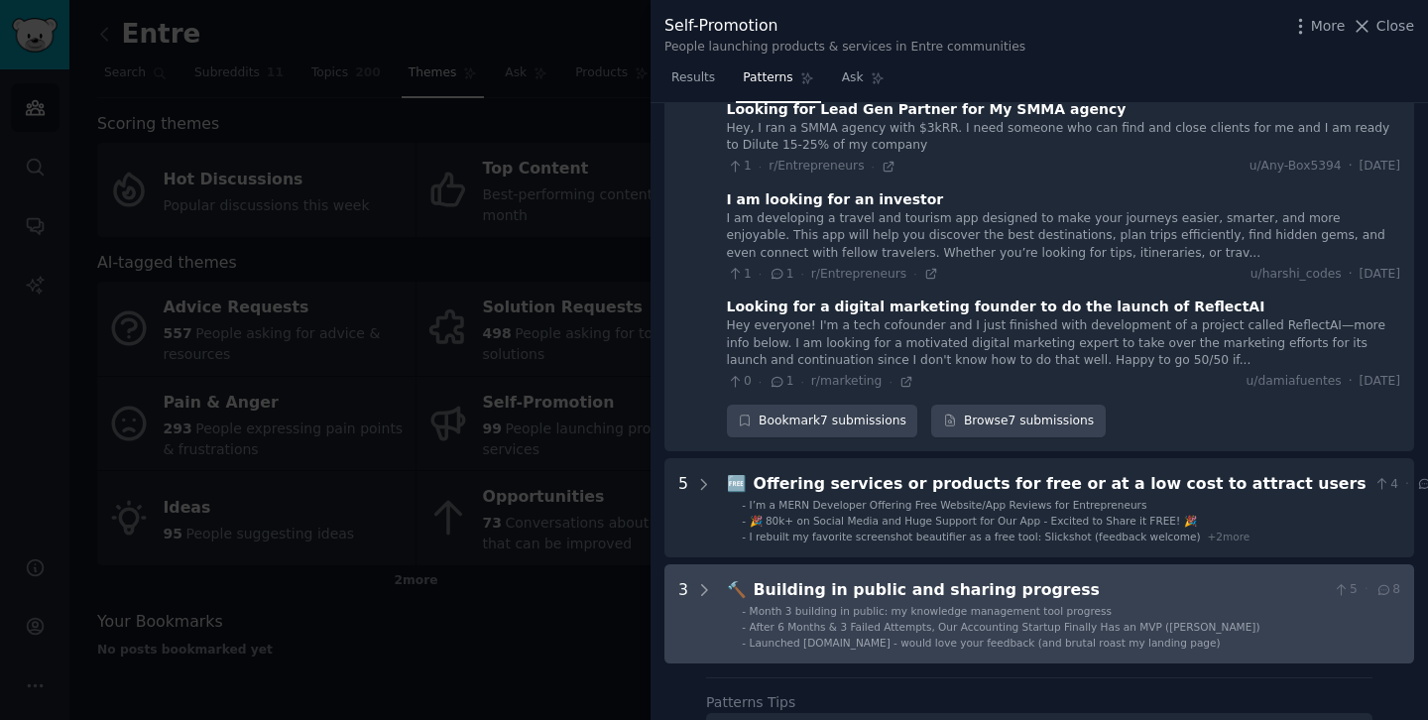
click at [841, 578] on div "Building in public and sharing progress" at bounding box center [1040, 590] width 572 height 25
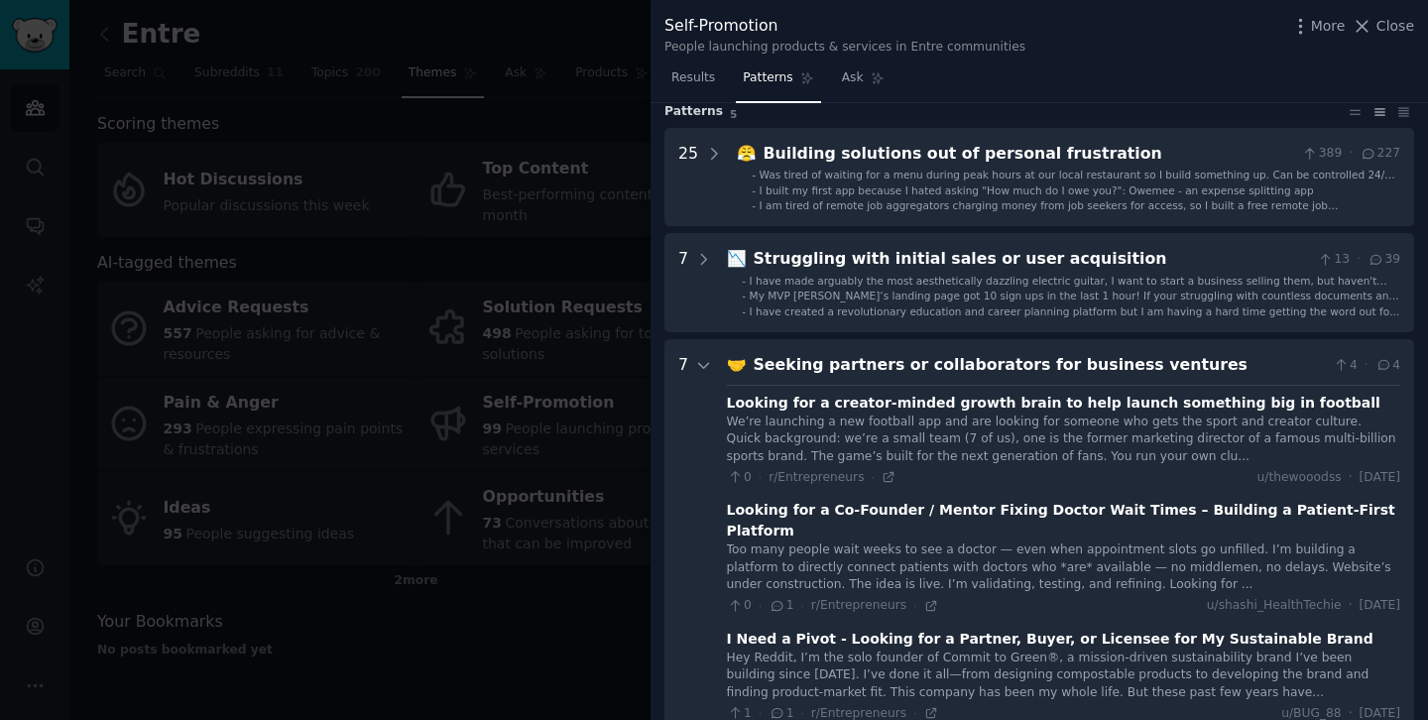
scroll to position [0, 0]
